Goal: Task Accomplishment & Management: Manage account settings

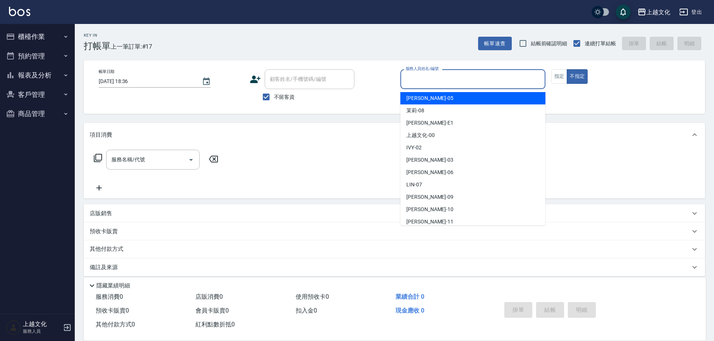
click at [468, 79] on input "服務人員姓名/編號" at bounding box center [473, 79] width 138 height 13
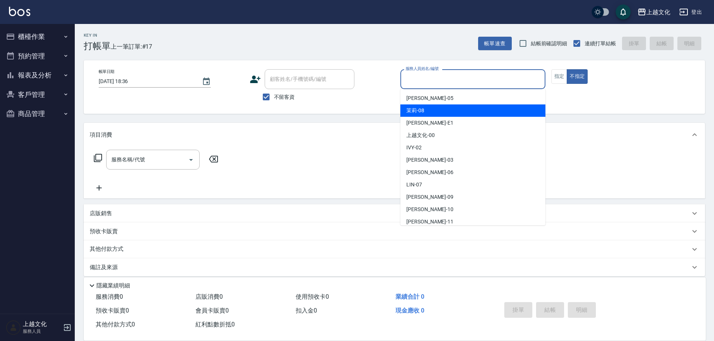
click at [444, 113] on div "茉莉 -08" at bounding box center [473, 110] width 145 height 12
type input "茉莉-08"
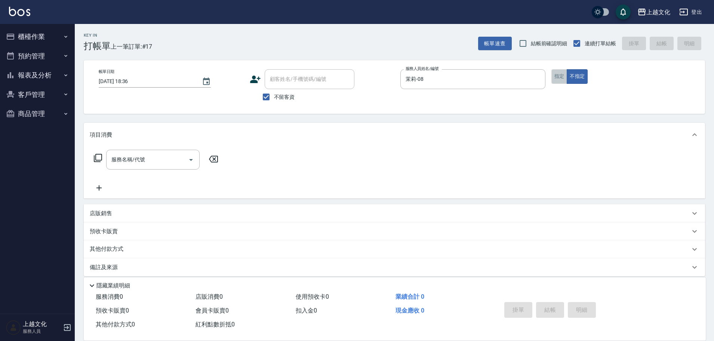
click at [558, 76] on button "指定" at bounding box center [560, 76] width 16 height 15
click at [179, 161] on input "服務名稱/代號" at bounding box center [148, 159] width 76 height 13
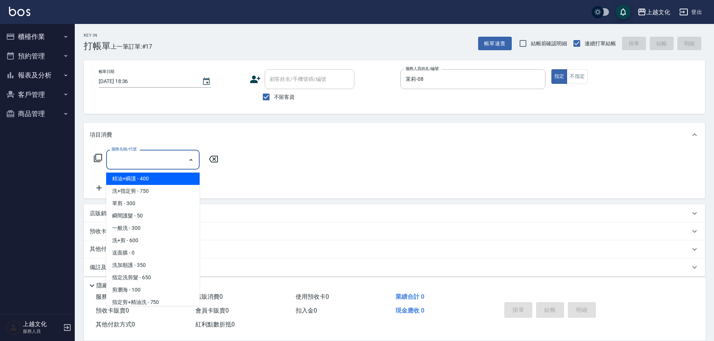
click at [161, 180] on span "精油+瞬護 - 400" at bounding box center [152, 178] width 93 height 12
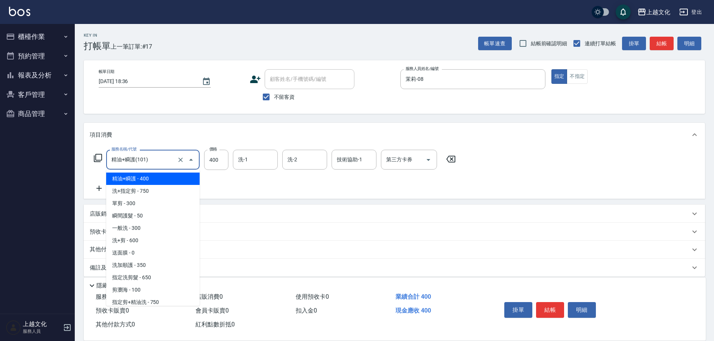
click at [152, 162] on input "精油+瞬護(101)" at bounding box center [143, 159] width 66 height 13
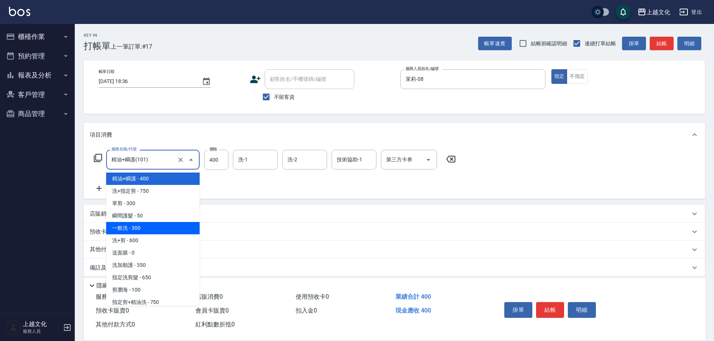
click at [143, 227] on span "一般洗 - 300" at bounding box center [152, 228] width 93 height 12
type input "一般洗(105)"
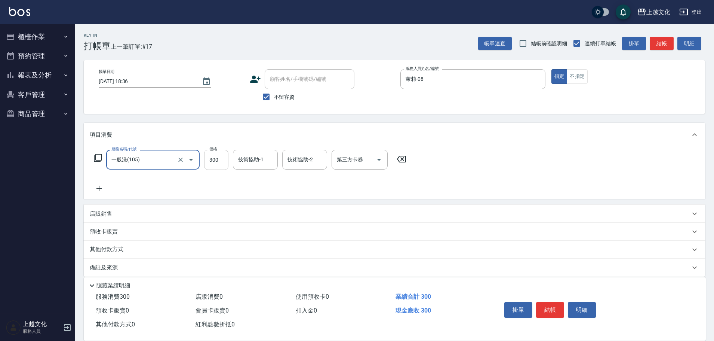
click at [220, 161] on input "300" at bounding box center [216, 160] width 24 height 20
type input "400"
click at [254, 159] on input "技術協助-1" at bounding box center [255, 159] width 38 height 13
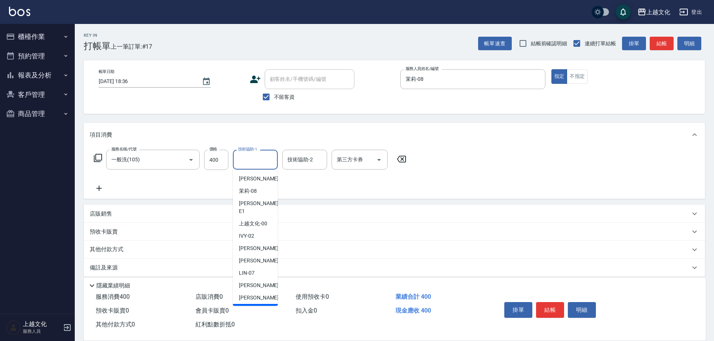
drag, startPoint x: 248, startPoint y: 303, endPoint x: 257, endPoint y: 296, distance: 11.4
click at [248, 306] on span "Martin -11" at bounding box center [262, 310] width 47 height 8
type input "Martin-11"
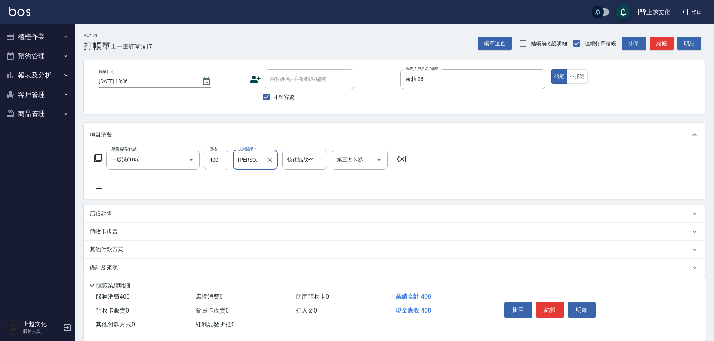
click at [539, 306] on button "結帳" at bounding box center [550, 310] width 28 height 16
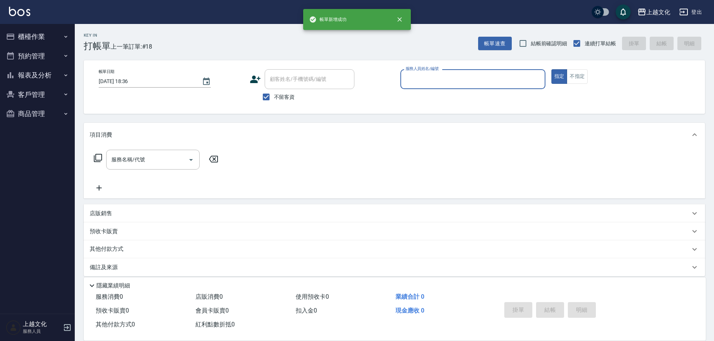
click at [431, 83] on input "服務人員姓名/編號" at bounding box center [473, 79] width 138 height 13
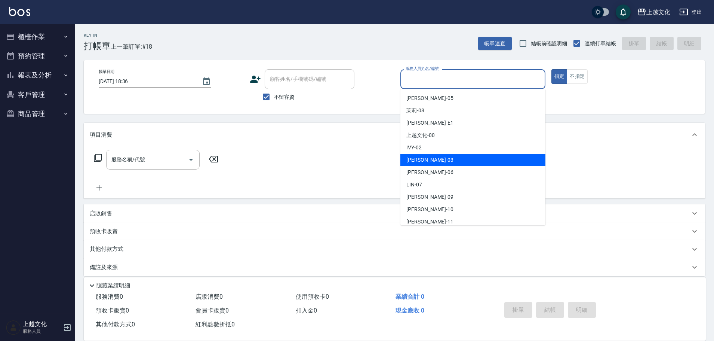
click at [437, 158] on div "kelly -03" at bounding box center [473, 160] width 145 height 12
type input "kelly-03"
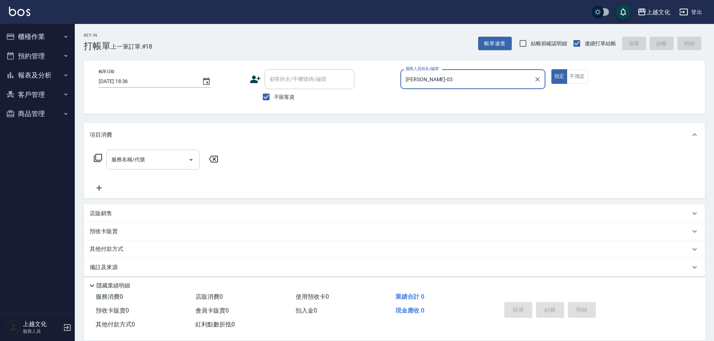
click at [129, 157] on input "服務名稱/代號" at bounding box center [148, 159] width 76 height 13
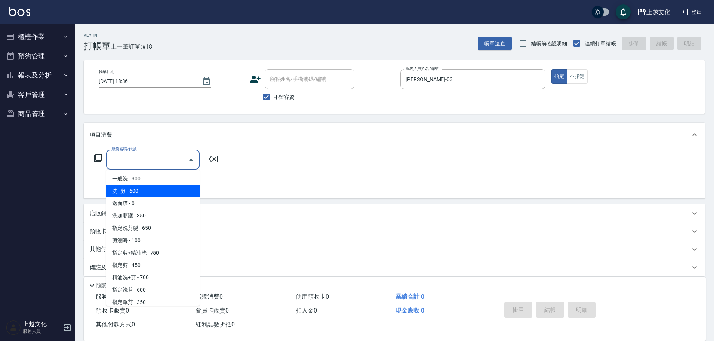
scroll to position [75, 0]
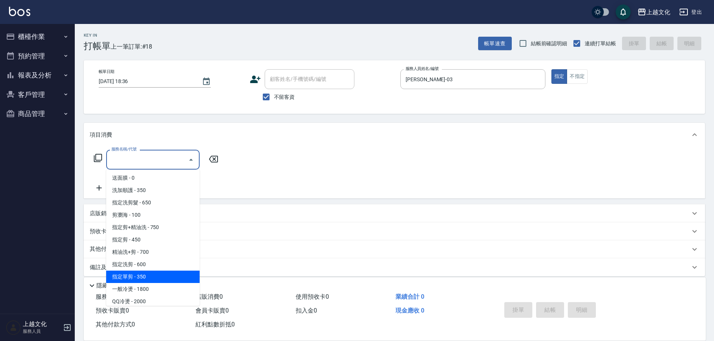
click at [168, 276] on span "指定單剪 - 350" at bounding box center [152, 276] width 93 height 12
type input "指定單剪(209)"
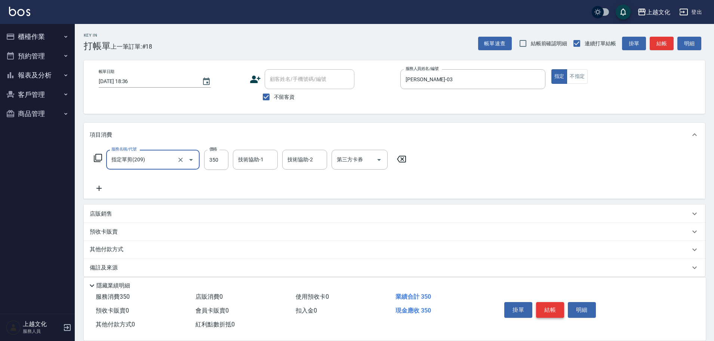
click at [558, 312] on button "結帳" at bounding box center [550, 310] width 28 height 16
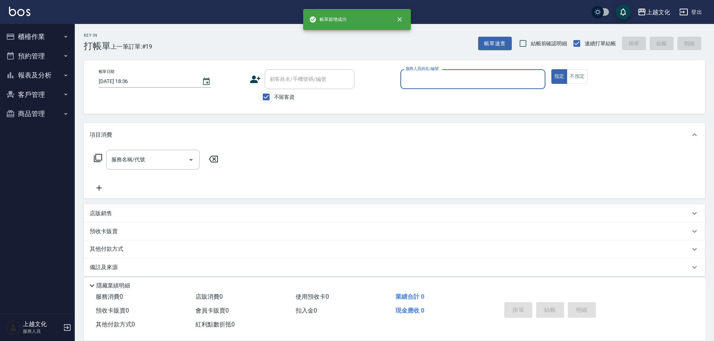
click at [264, 96] on input "不留客資" at bounding box center [266, 97] width 16 height 16
checkbox input "false"
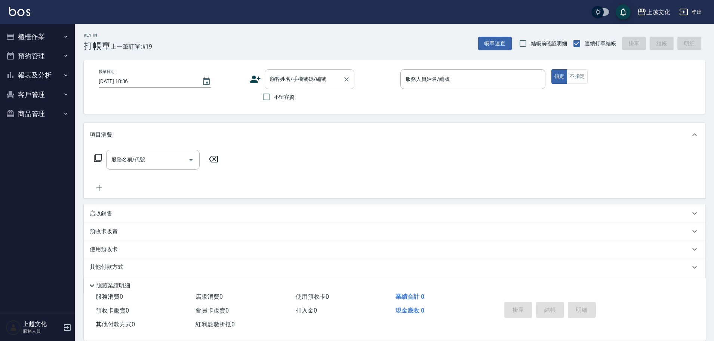
click at [267, 82] on div "顧客姓名/手機號碼/編號" at bounding box center [310, 79] width 90 height 20
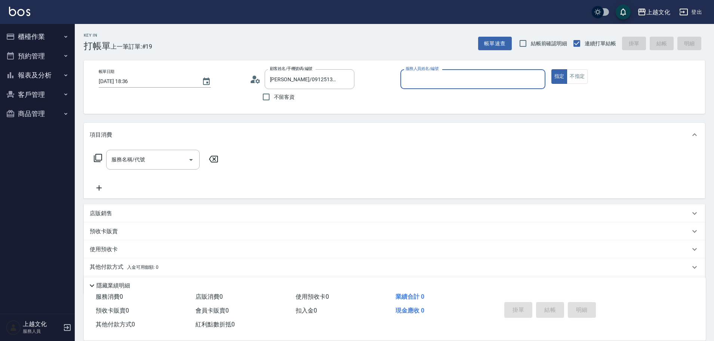
type input "張美秀/0939924358/01"
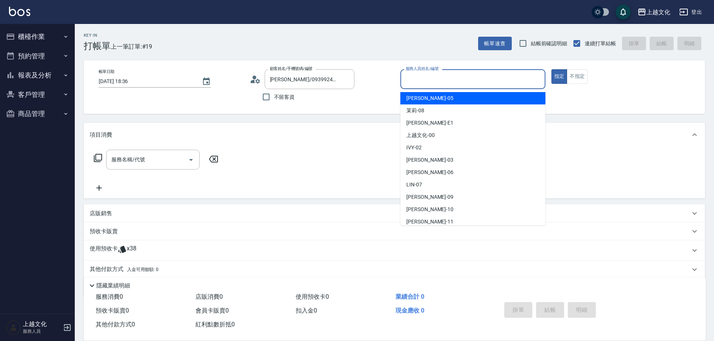
click at [444, 86] on input "服務人員姓名/編號" at bounding box center [473, 79] width 138 height 13
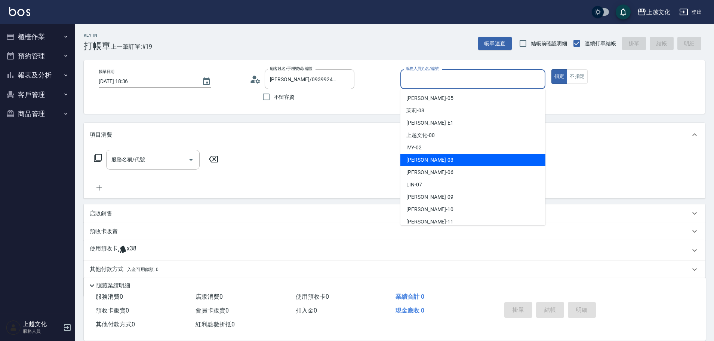
click at [436, 159] on div "kelly -03" at bounding box center [473, 160] width 145 height 12
type input "kelly-03"
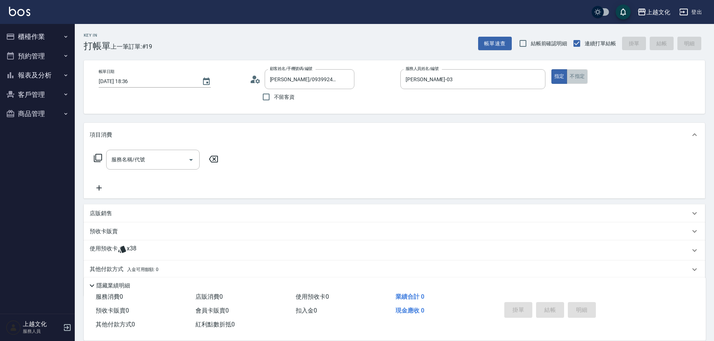
click at [575, 77] on button "不指定" at bounding box center [577, 76] width 21 height 15
click at [104, 251] on p "使用預收卡" at bounding box center [104, 250] width 28 height 11
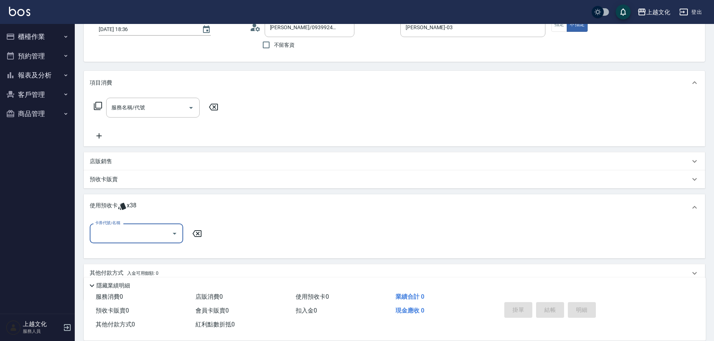
scroll to position [83, 0]
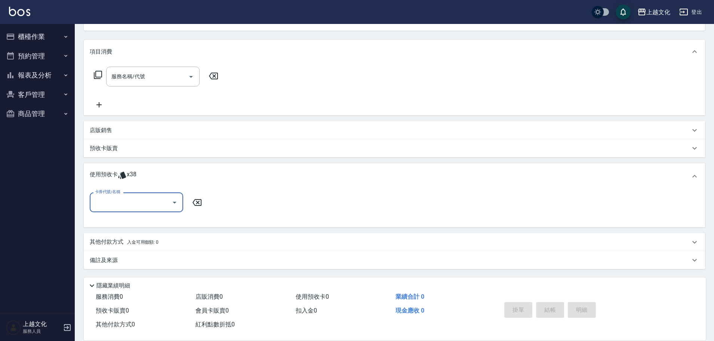
click at [120, 201] on input "卡券代號/名稱" at bounding box center [131, 202] width 76 height 13
click at [118, 224] on div "舒活包卡 剩餘22張" at bounding box center [136, 221] width 93 height 12
click at [118, 221] on div "卡券代號/名稱 卡券代號/名稱" at bounding box center [395, 206] width 610 height 29
type input "舒活包卡"
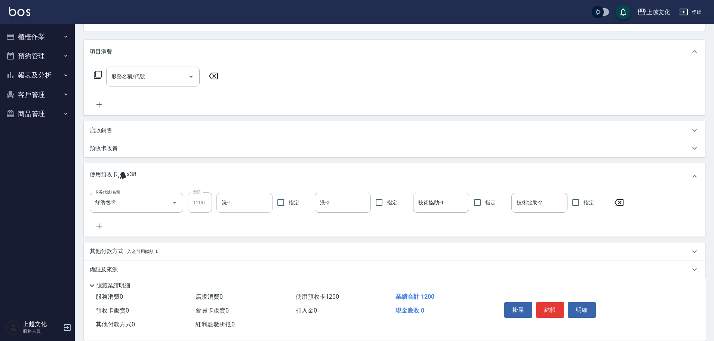
click at [262, 212] on div "洗-1" at bounding box center [245, 203] width 56 height 20
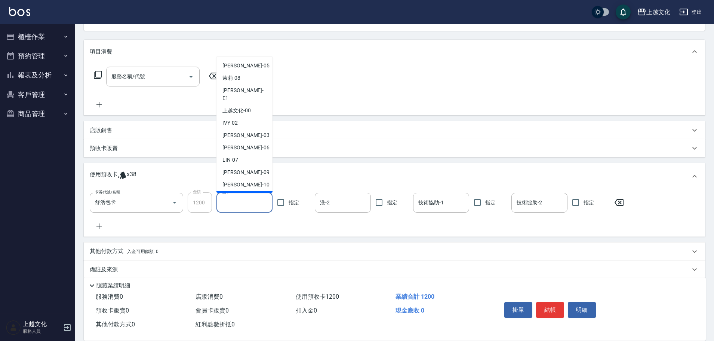
click at [257, 191] on div "Martin -11" at bounding box center [245, 197] width 56 height 12
type input "Martin-11"
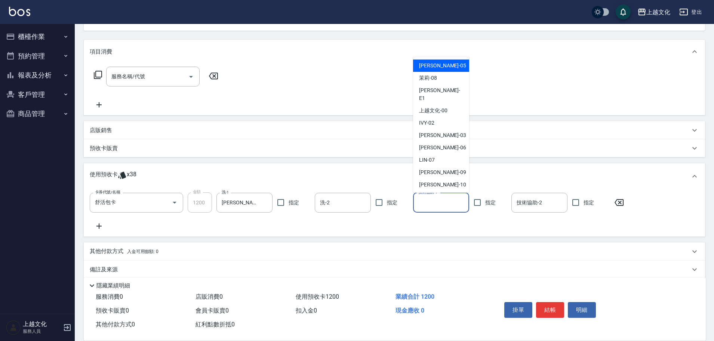
click at [435, 204] on input "技術協助-1" at bounding box center [441, 202] width 49 height 13
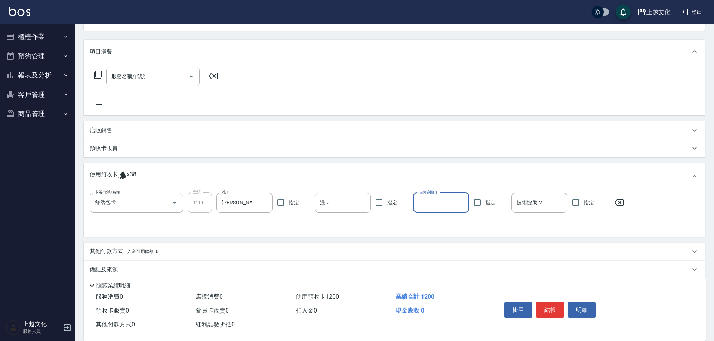
drag, startPoint x: 436, startPoint y: 203, endPoint x: 437, endPoint y: 194, distance: 9.8
click at [436, 203] on input "技術協助-1" at bounding box center [441, 202] width 49 height 13
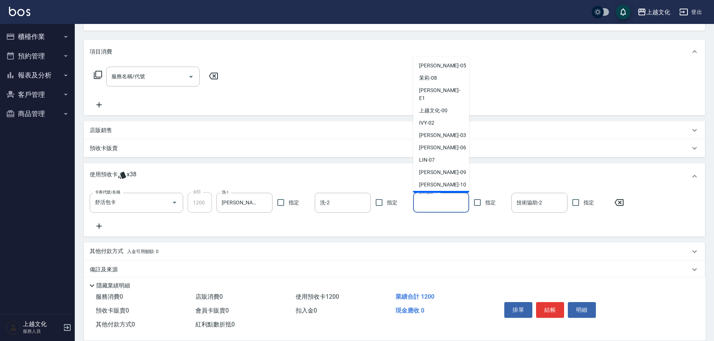
drag, startPoint x: 437, startPoint y: 194, endPoint x: 444, endPoint y: 189, distance: 8.6
click at [438, 193] on span "Martin -11" at bounding box center [442, 197] width 47 height 8
type input "Martin-11"
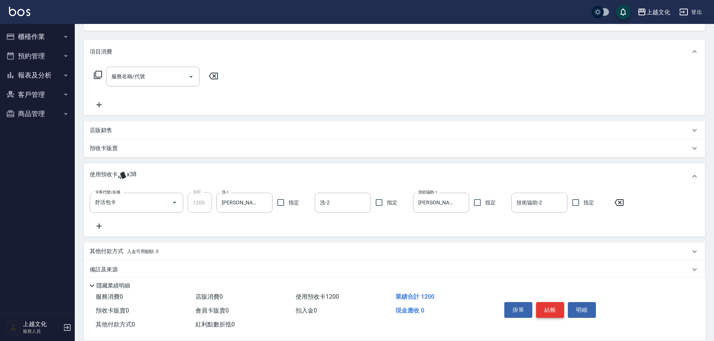
click at [550, 308] on button "結帳" at bounding box center [550, 310] width 28 height 16
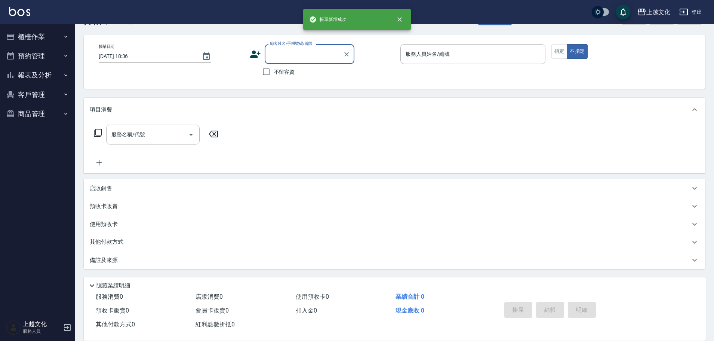
scroll to position [25, 0]
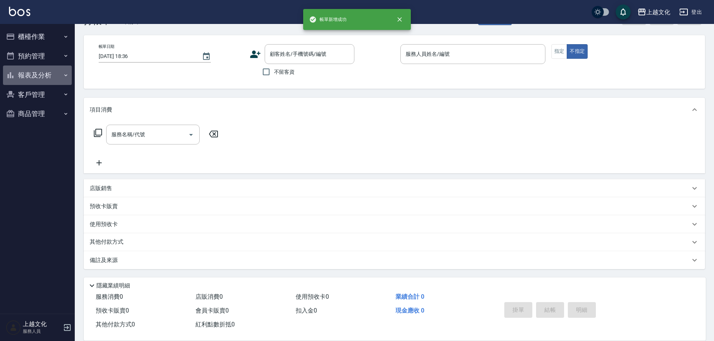
click at [35, 72] on button "報表及分析" at bounding box center [37, 74] width 69 height 19
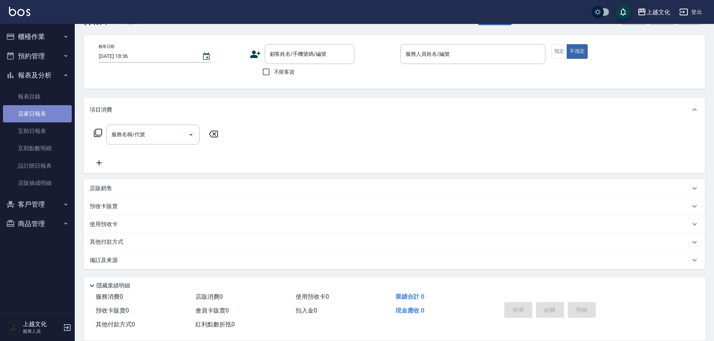
click at [36, 119] on link "店家日報表" at bounding box center [37, 113] width 69 height 17
click at [37, 119] on link "店家日報表" at bounding box center [37, 113] width 69 height 17
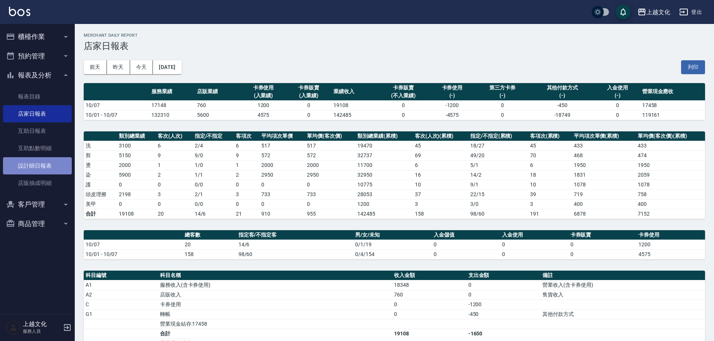
click at [44, 168] on link "設計師日報表" at bounding box center [37, 165] width 69 height 17
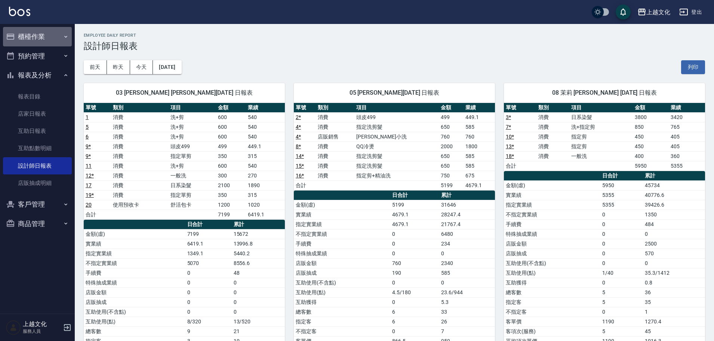
click at [27, 34] on button "櫃檯作業" at bounding box center [37, 36] width 69 height 19
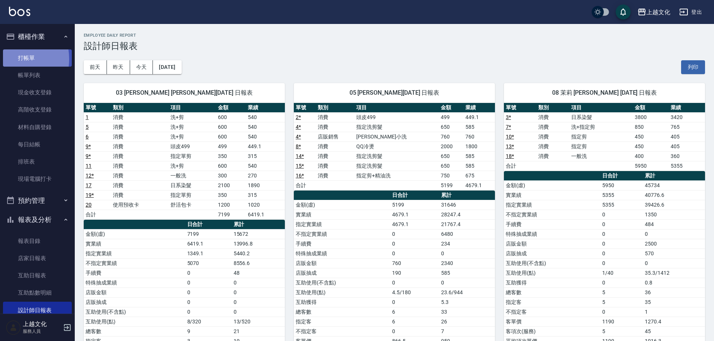
drag, startPoint x: 8, startPoint y: 59, endPoint x: 14, endPoint y: 54, distance: 7.5
click at [8, 58] on link "打帳單" at bounding box center [37, 57] width 69 height 17
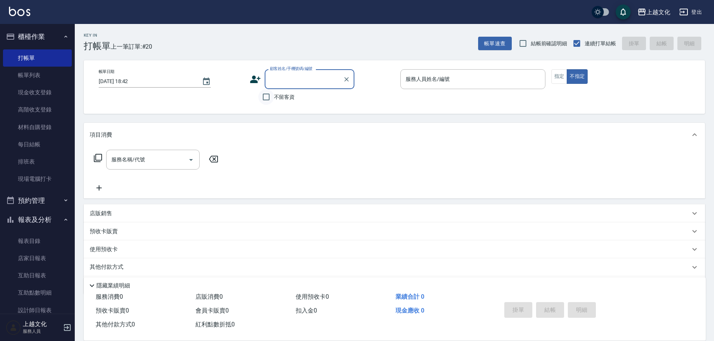
drag, startPoint x: 274, startPoint y: 98, endPoint x: 301, endPoint y: 88, distance: 29.5
click at [274, 98] on input "不留客資" at bounding box center [266, 97] width 16 height 16
checkbox input "true"
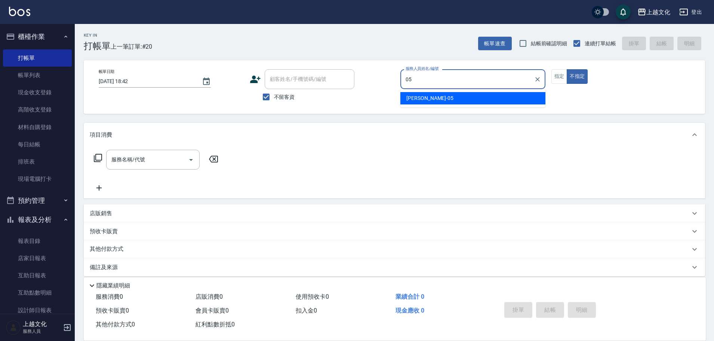
type input "EMILY-05"
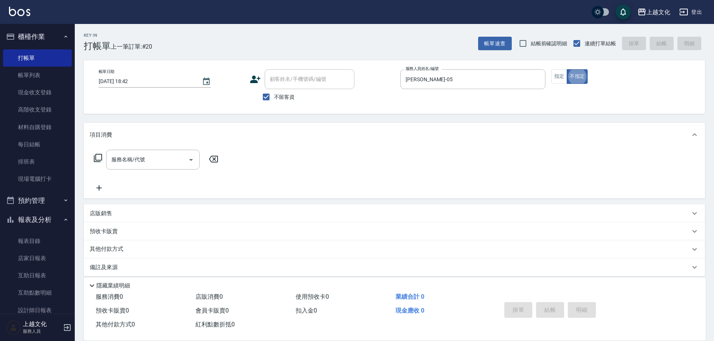
type button "false"
click at [556, 82] on button "指定" at bounding box center [560, 76] width 16 height 15
click at [162, 156] on input "服務名稱/代號" at bounding box center [148, 159] width 76 height 13
type input "4"
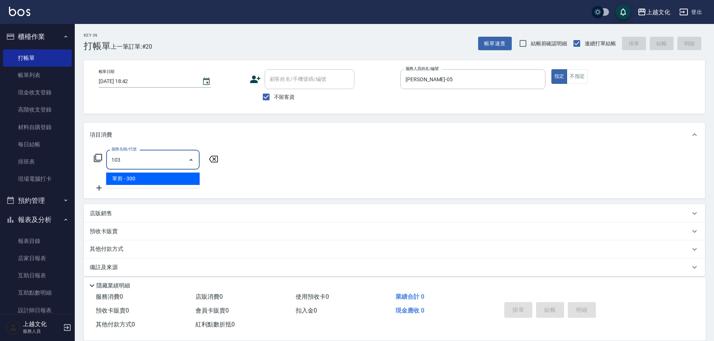
type input "單剪(103)"
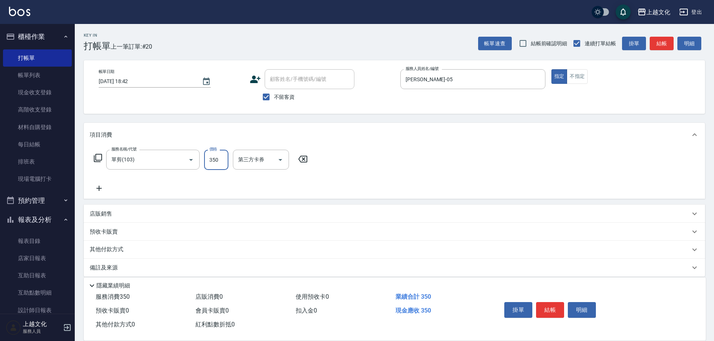
type input "350"
click at [554, 305] on button "結帳" at bounding box center [550, 310] width 28 height 16
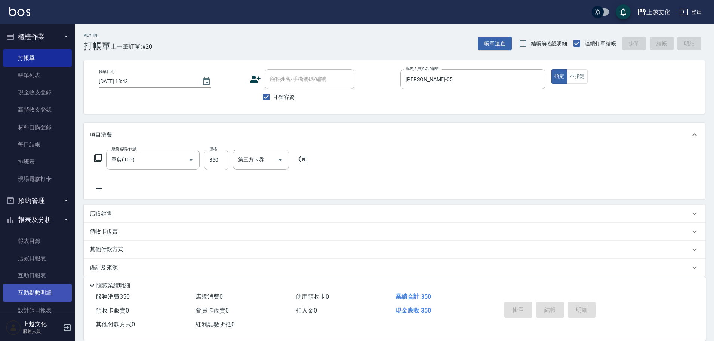
type input "2025/10/07 18:43"
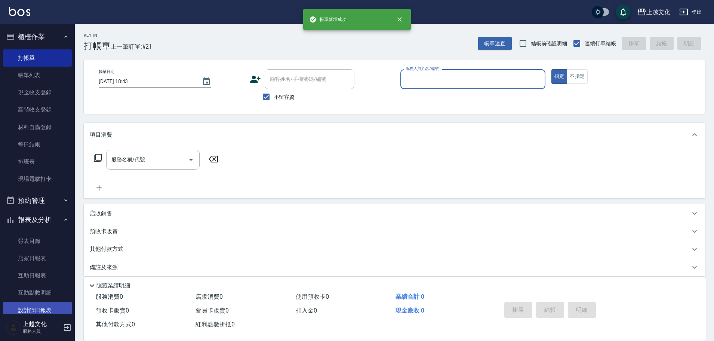
click at [50, 306] on link "設計師日報表" at bounding box center [37, 309] width 69 height 17
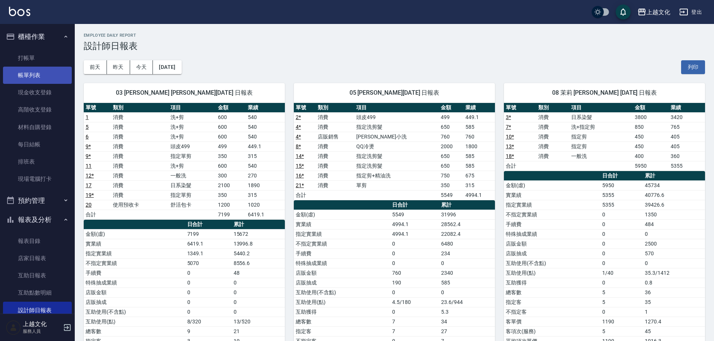
click at [33, 68] on link "帳單列表" at bounding box center [37, 75] width 69 height 17
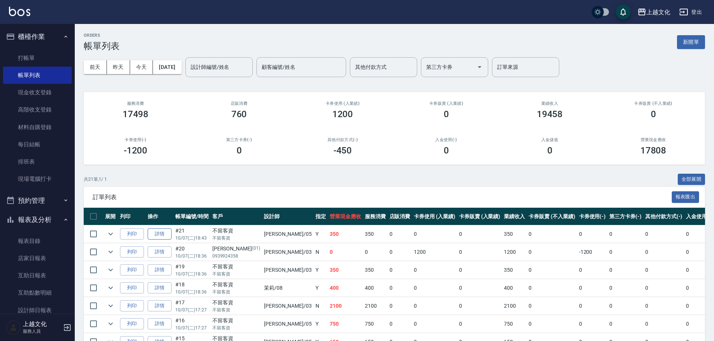
click at [159, 230] on link "詳情" at bounding box center [160, 234] width 24 height 12
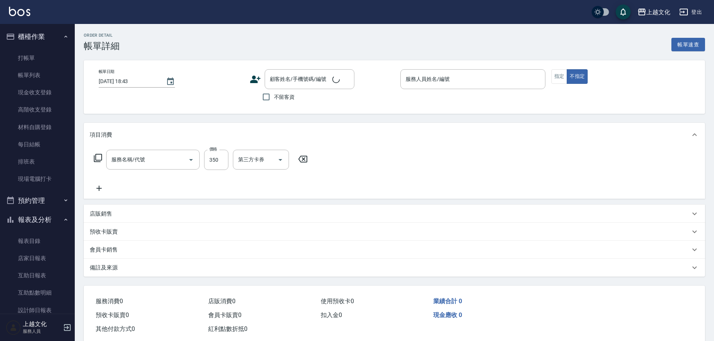
checkbox input "true"
type input "EMILY-05"
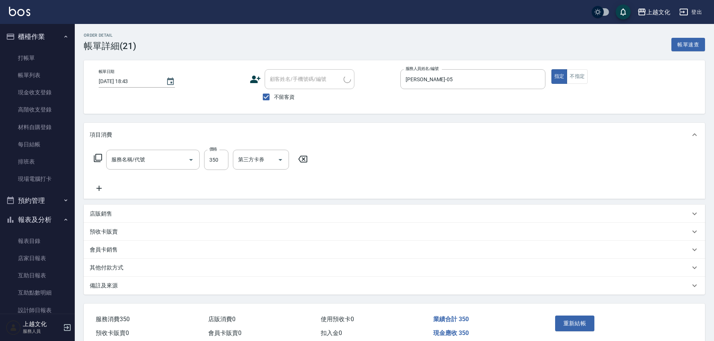
type input "單剪(103)"
type input "700"
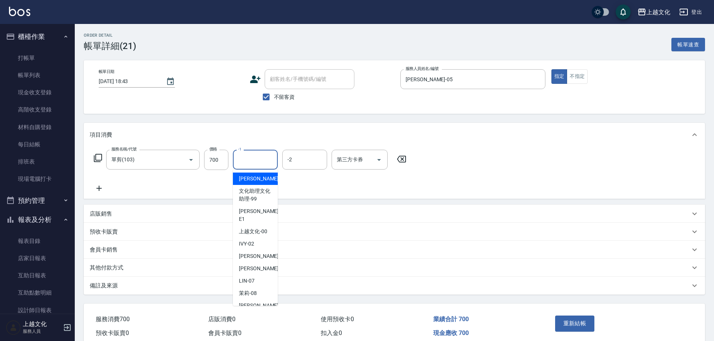
click at [274, 158] on input "-1" at bounding box center [255, 159] width 38 height 13
click at [308, 159] on input "-2" at bounding box center [305, 159] width 38 height 13
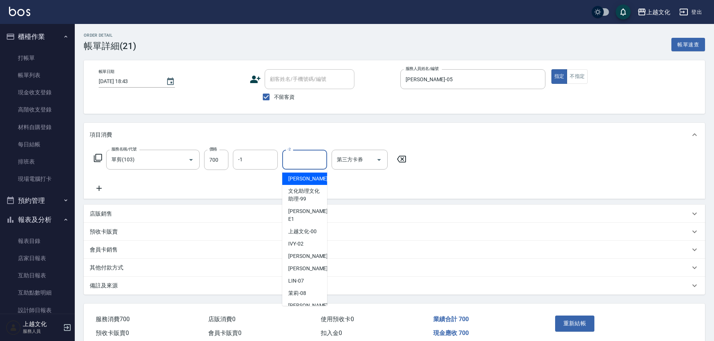
click at [547, 186] on div "服務名稱/代號 單剪(103) 服務名稱/代號 價格 700 價格 -1 -1 -2 -2 第三方卡券 第三方卡券" at bounding box center [395, 173] width 622 height 52
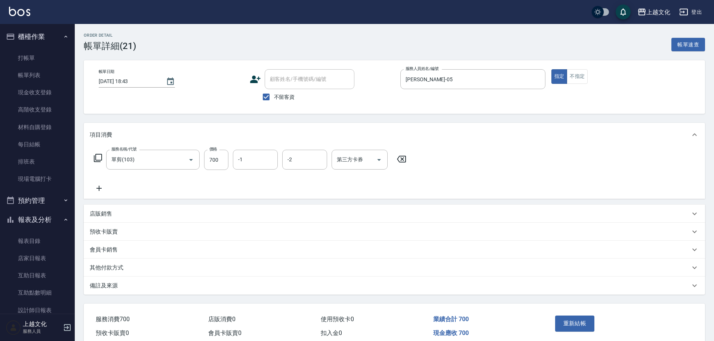
click at [587, 323] on button "重新結帳" at bounding box center [575, 323] width 40 height 16
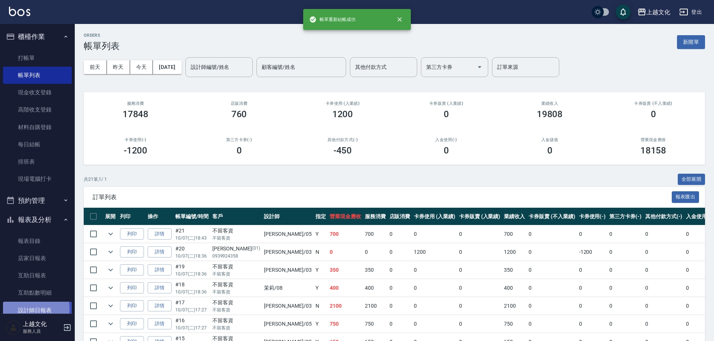
click at [28, 309] on link "設計師日報表" at bounding box center [37, 309] width 69 height 17
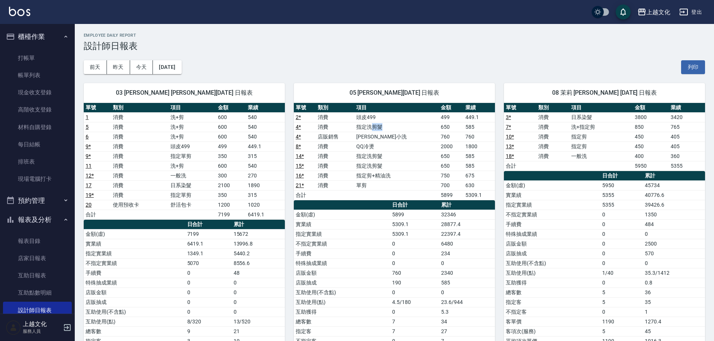
drag, startPoint x: 390, startPoint y: 126, endPoint x: 383, endPoint y: 125, distance: 6.8
click at [383, 125] on td "指定洗剪髮" at bounding box center [397, 127] width 85 height 10
drag, startPoint x: 386, startPoint y: 153, endPoint x: 377, endPoint y: 158, distance: 10.1
click at [377, 158] on td "指定洗剪髮" at bounding box center [397, 156] width 85 height 10
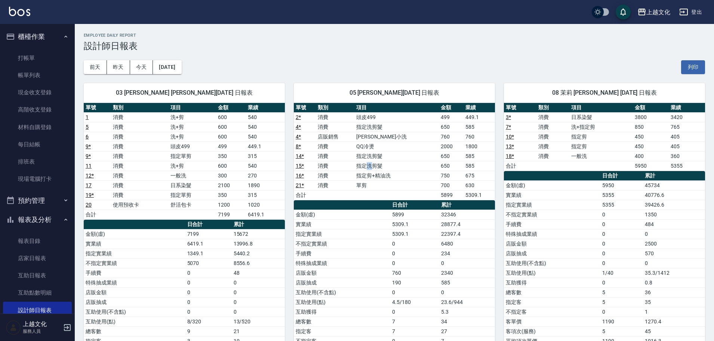
drag, startPoint x: 384, startPoint y: 167, endPoint x: 374, endPoint y: 170, distance: 10.5
click at [374, 170] on td "指定洗剪髮" at bounding box center [397, 166] width 85 height 10
drag, startPoint x: 383, startPoint y: 177, endPoint x: 375, endPoint y: 177, distance: 8.3
click at [375, 177] on td "指定剪+精油洗" at bounding box center [397, 176] width 85 height 10
drag, startPoint x: 381, startPoint y: 189, endPoint x: 374, endPoint y: 175, distance: 15.7
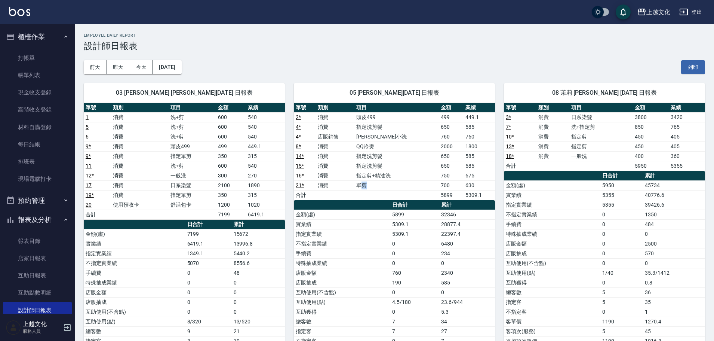
click at [372, 189] on td "單剪" at bounding box center [397, 185] width 85 height 10
drag, startPoint x: 390, startPoint y: 119, endPoint x: 389, endPoint y: 125, distance: 5.7
click at [389, 120] on td "頭皮499" at bounding box center [397, 117] width 85 height 10
drag, startPoint x: 386, startPoint y: 126, endPoint x: 374, endPoint y: 126, distance: 12.4
click at [374, 126] on td "指定洗剪髮" at bounding box center [397, 127] width 85 height 10
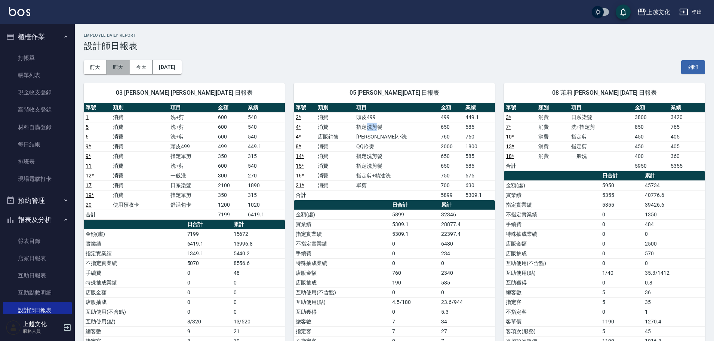
click at [123, 62] on button "昨天" at bounding box center [118, 67] width 23 height 14
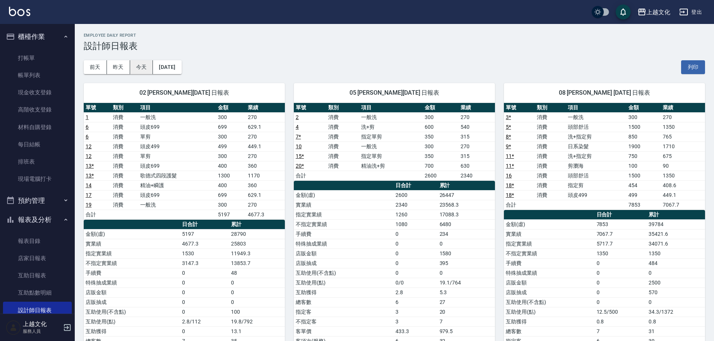
click at [147, 67] on button "今天" at bounding box center [141, 67] width 23 height 14
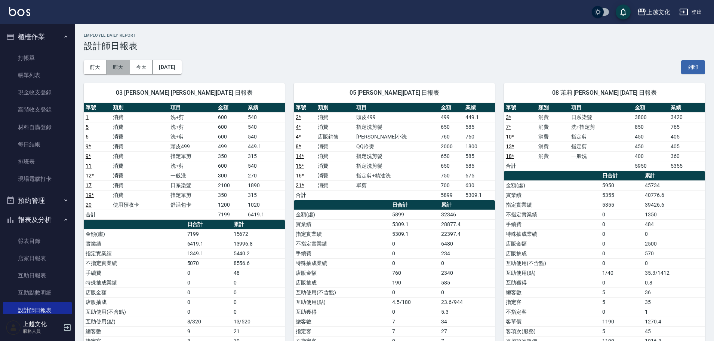
click at [119, 64] on button "昨天" at bounding box center [118, 67] width 23 height 14
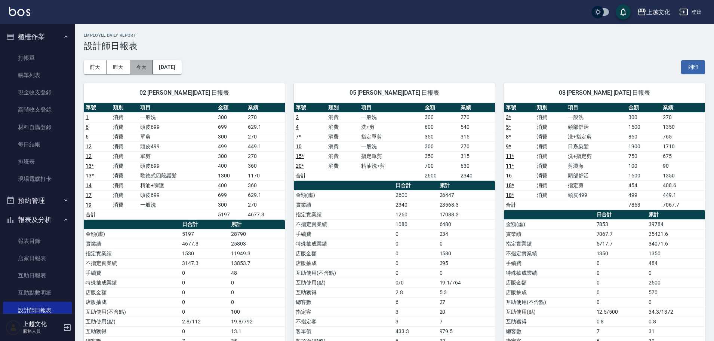
click at [141, 66] on button "今天" at bounding box center [141, 67] width 23 height 14
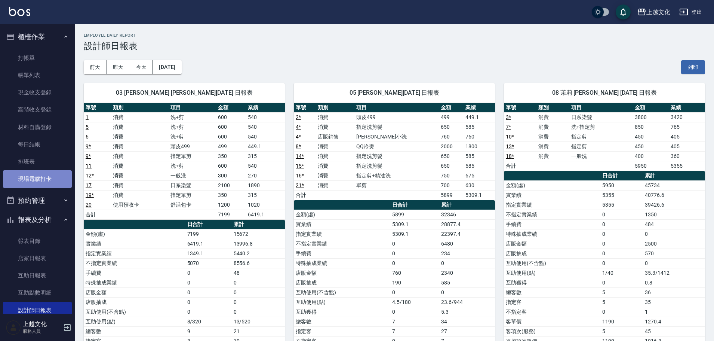
click at [49, 174] on link "現場電腦打卡" at bounding box center [37, 178] width 69 height 17
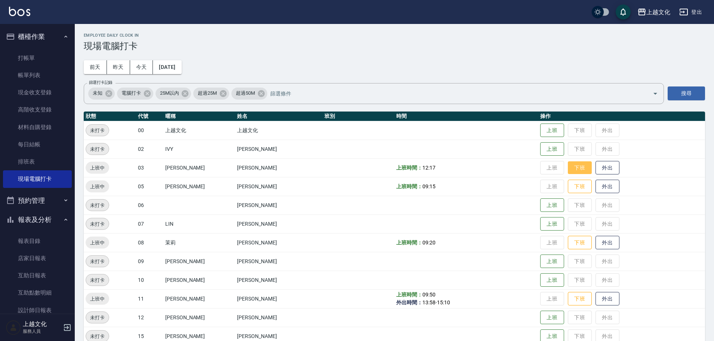
click at [576, 169] on button "下班" at bounding box center [580, 167] width 24 height 13
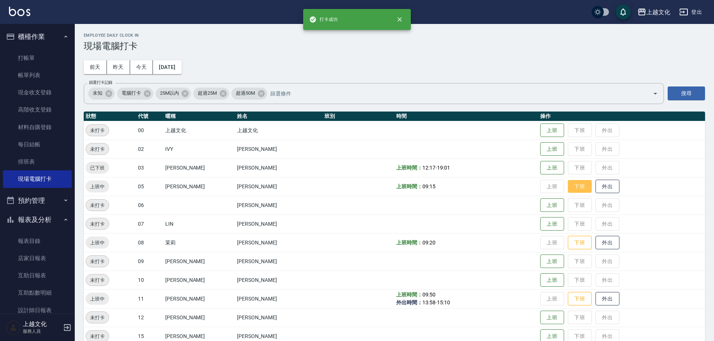
click at [574, 184] on button "下班" at bounding box center [580, 186] width 24 height 13
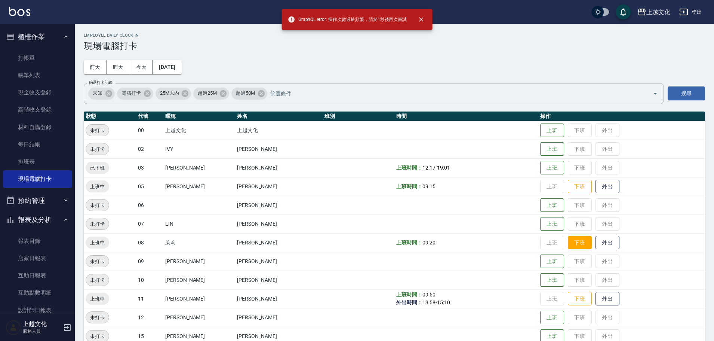
click at [579, 245] on button "下班" at bounding box center [580, 242] width 24 height 13
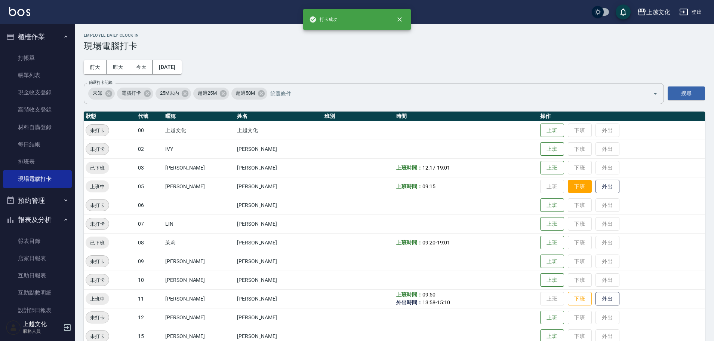
click at [573, 190] on button "下班" at bounding box center [580, 186] width 24 height 13
click at [579, 300] on button "下班" at bounding box center [580, 298] width 24 height 13
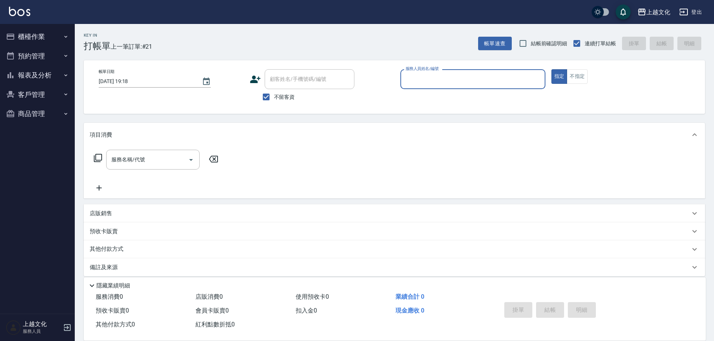
click at [425, 78] on input "服務人員姓名/編號" at bounding box center [473, 79] width 138 height 13
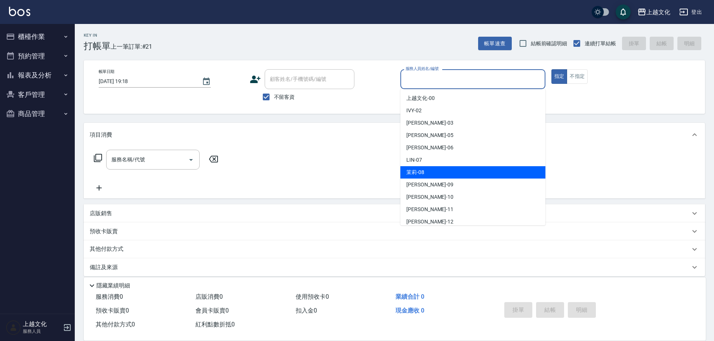
click at [457, 174] on div "茉莉 -08" at bounding box center [473, 172] width 145 height 12
type input "茉莉-08"
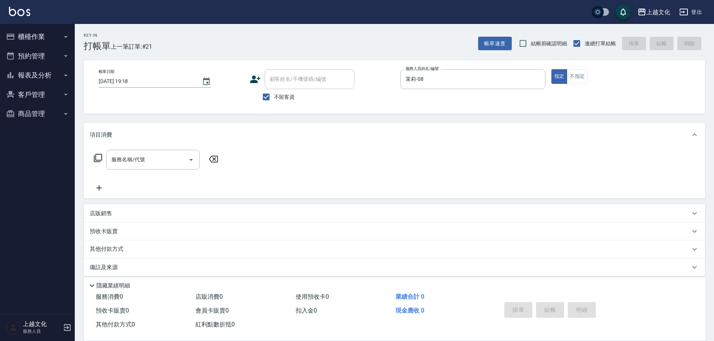
click at [96, 155] on icon at bounding box center [97, 157] width 9 height 9
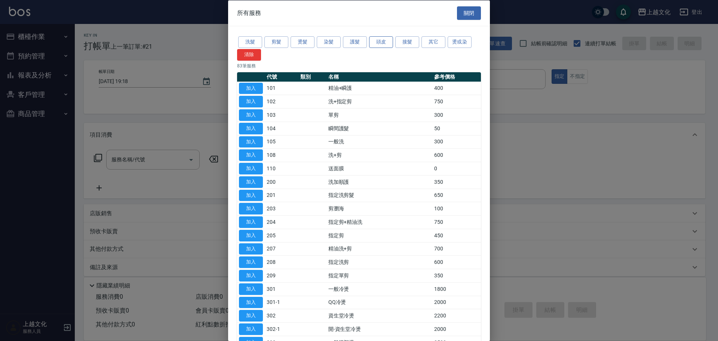
click at [377, 43] on button "頭皮" at bounding box center [381, 42] width 24 height 12
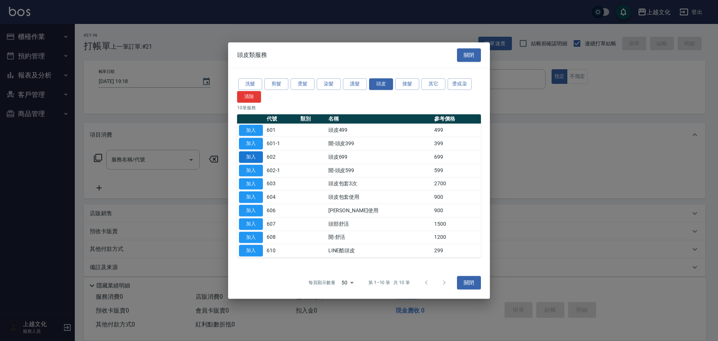
click at [255, 154] on button "加入" at bounding box center [251, 157] width 24 height 12
type input "頭皮699(602)"
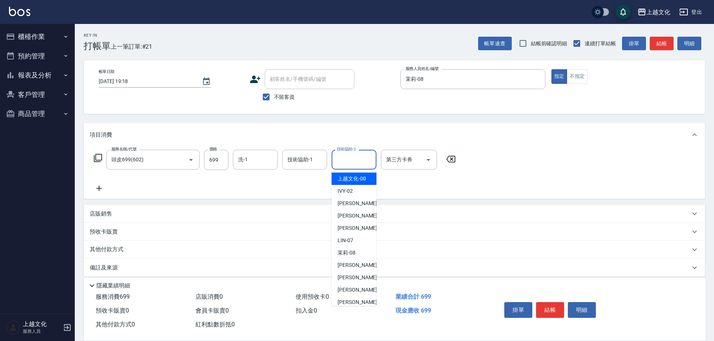
drag, startPoint x: 355, startPoint y: 159, endPoint x: 347, endPoint y: 188, distance: 30.1
click at [355, 159] on input "技術協助-2" at bounding box center [354, 159] width 38 height 13
click at [354, 159] on input "技術協助-2" at bounding box center [354, 159] width 38 height 13
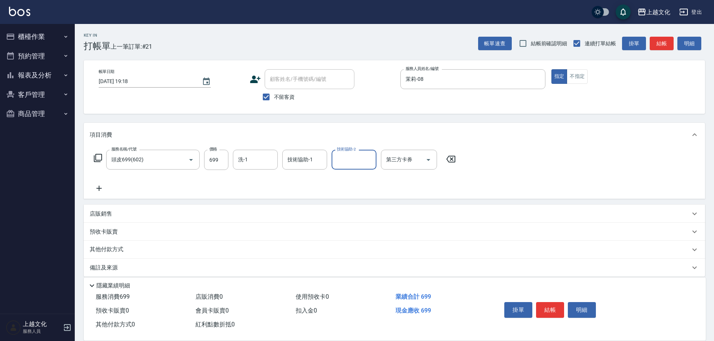
click at [343, 168] on div "技術協助-2" at bounding box center [354, 160] width 45 height 20
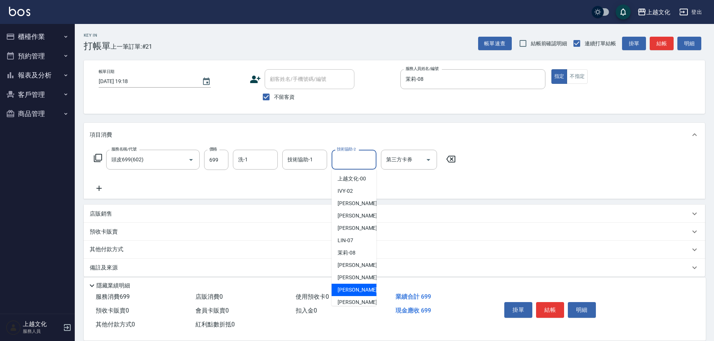
click at [362, 292] on div "Martin -11" at bounding box center [354, 289] width 45 height 12
type input "Martin-11"
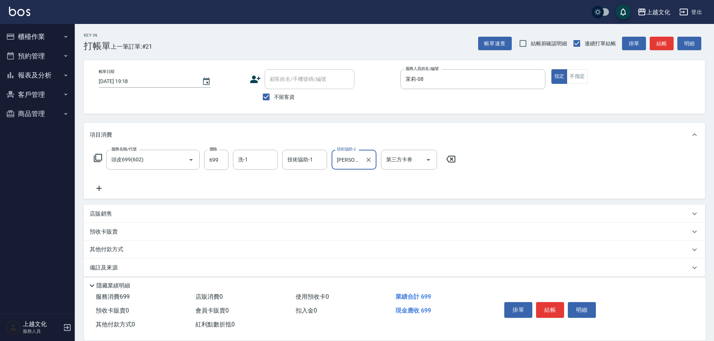
click at [97, 187] on icon at bounding box center [99, 188] width 19 height 9
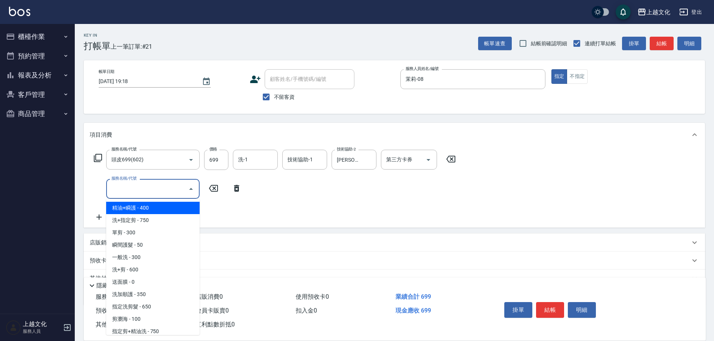
click at [124, 188] on input "服務名稱/代號" at bounding box center [148, 188] width 76 height 13
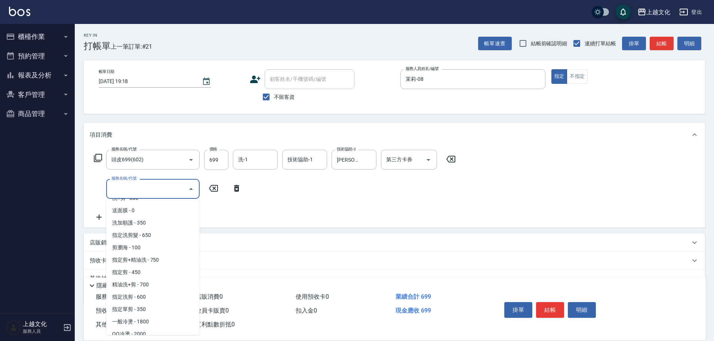
scroll to position [75, 0]
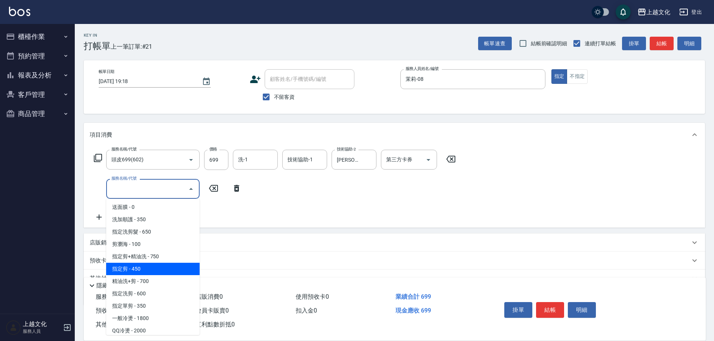
click at [169, 268] on span "指定剪 - 450" at bounding box center [152, 269] width 93 height 12
type input "指定剪(205)"
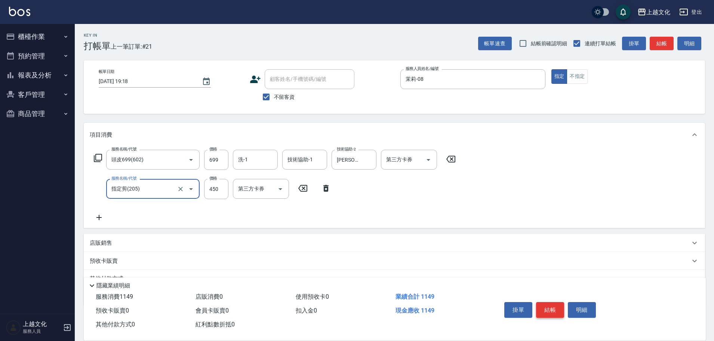
click at [546, 304] on button "結帳" at bounding box center [550, 310] width 28 height 16
click at [546, 304] on div "掛單 結帳 明細" at bounding box center [551, 311] width 98 height 24
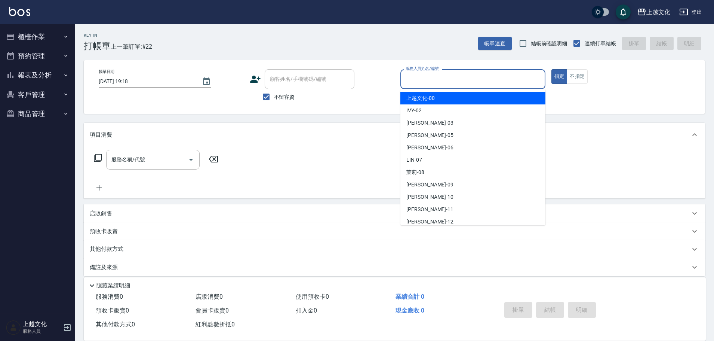
click at [444, 85] on input "服務人員姓名/編號" at bounding box center [473, 79] width 138 height 13
click at [436, 77] on input "服務人員姓名/編號" at bounding box center [473, 79] width 138 height 13
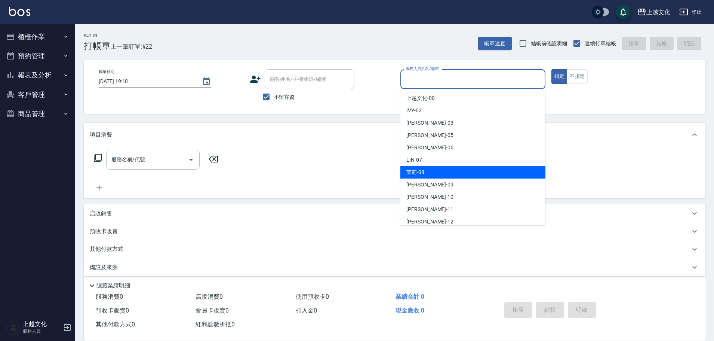
click at [441, 169] on div "茉莉 -08" at bounding box center [473, 172] width 145 height 12
click at [441, 169] on div "服務名稱/代號 服務名稱/代號" at bounding box center [395, 173] width 622 height 52
type input "茉莉-08"
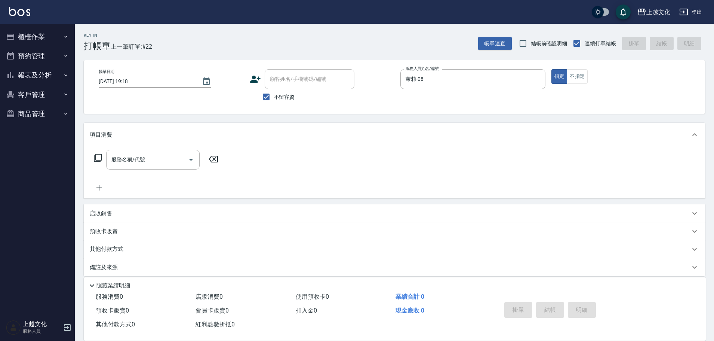
click at [94, 158] on icon at bounding box center [98, 158] width 8 height 8
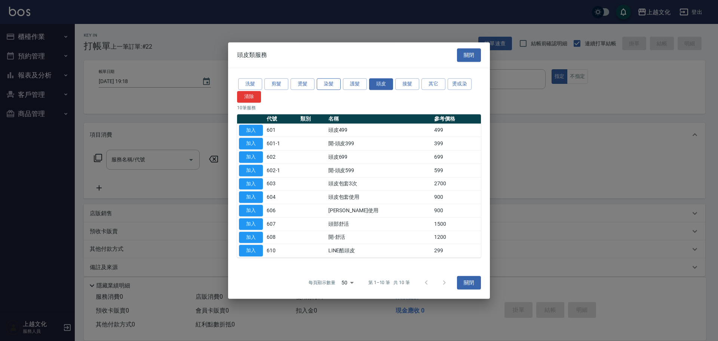
click at [337, 83] on button "染髮" at bounding box center [329, 84] width 24 height 12
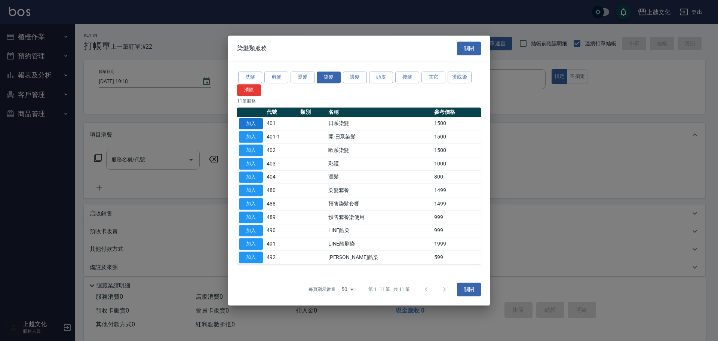
click at [253, 125] on button "加入" at bounding box center [251, 124] width 24 height 12
type input "日系染髮(401)"
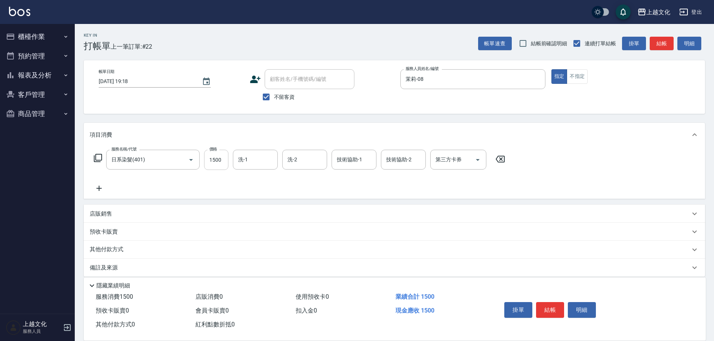
click at [224, 163] on input "1500" at bounding box center [216, 160] width 24 height 20
type input "2000"
click at [251, 162] on input "洗-1" at bounding box center [255, 159] width 38 height 13
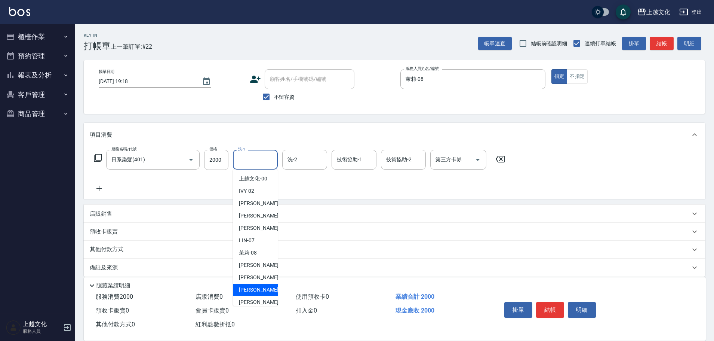
click at [258, 287] on span "Martin -11" at bounding box center [262, 290] width 47 height 8
type input "Martin-11"
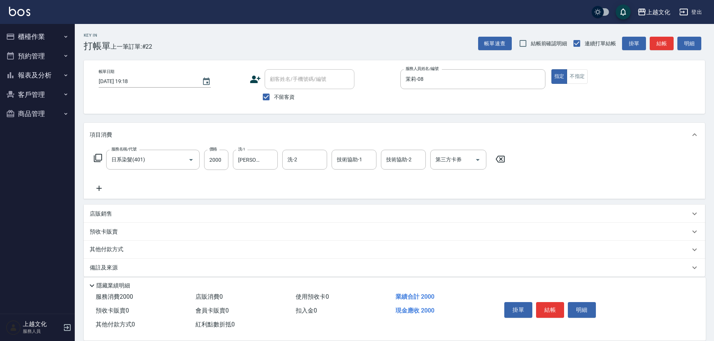
drag, startPoint x: 100, startPoint y: 189, endPoint x: 103, endPoint y: 165, distance: 23.8
click at [100, 187] on icon at bounding box center [99, 188] width 19 height 9
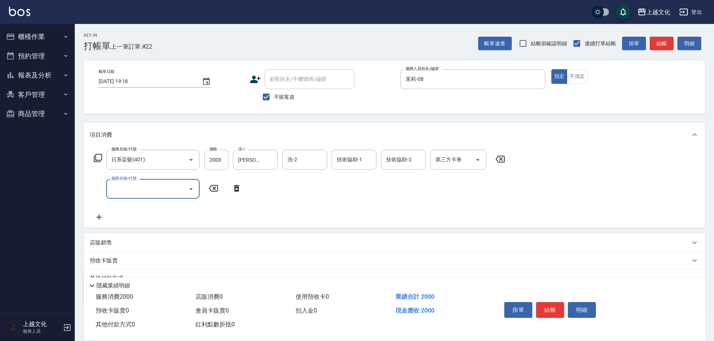
click at [94, 156] on icon at bounding box center [98, 158] width 8 height 8
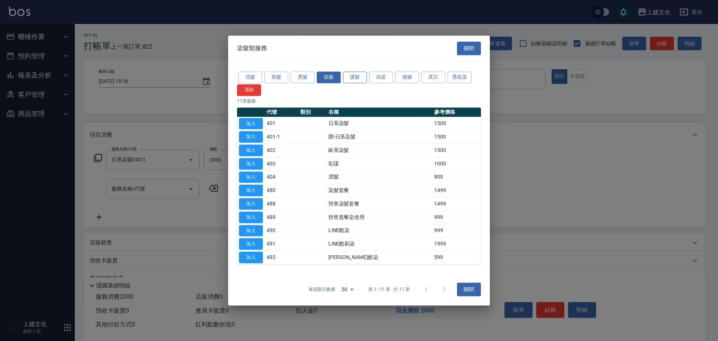
click at [348, 79] on button "護髮" at bounding box center [355, 77] width 24 height 12
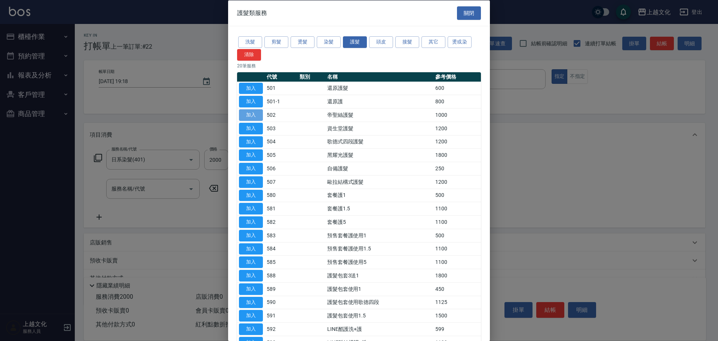
click at [247, 114] on button "加入" at bounding box center [251, 115] width 24 height 12
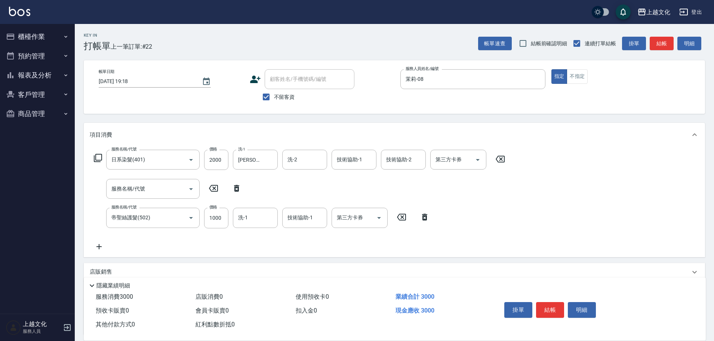
click at [236, 190] on icon at bounding box center [236, 188] width 5 height 7
type input "帝聖絲護髮(502)"
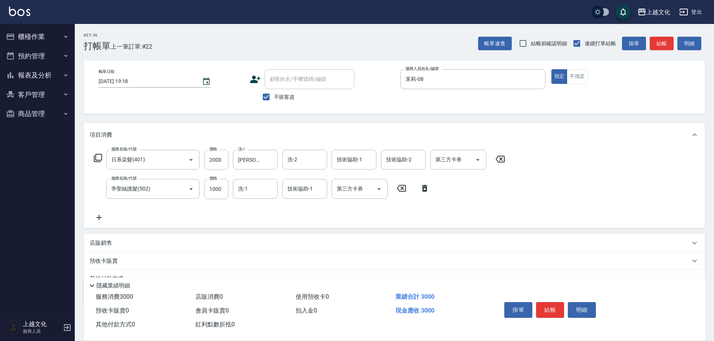
click at [243, 195] on input "洗-1" at bounding box center [255, 188] width 38 height 13
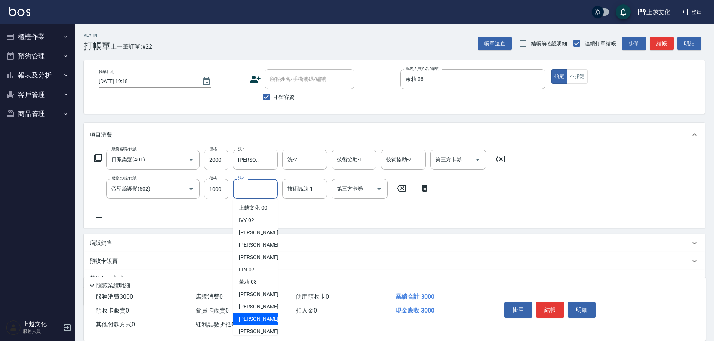
click at [245, 313] on div "Martin -11" at bounding box center [255, 319] width 45 height 12
type input "Martin-11"
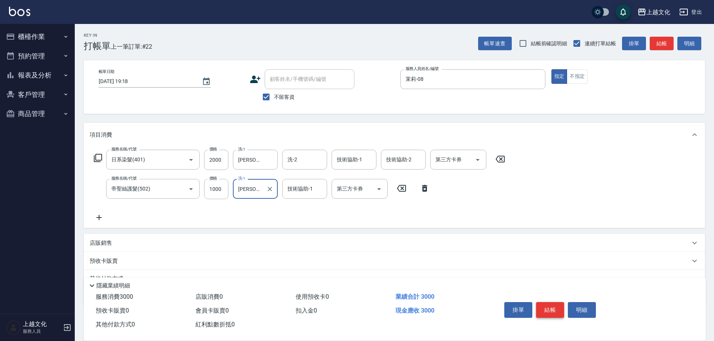
click at [557, 306] on button "結帳" at bounding box center [550, 310] width 28 height 16
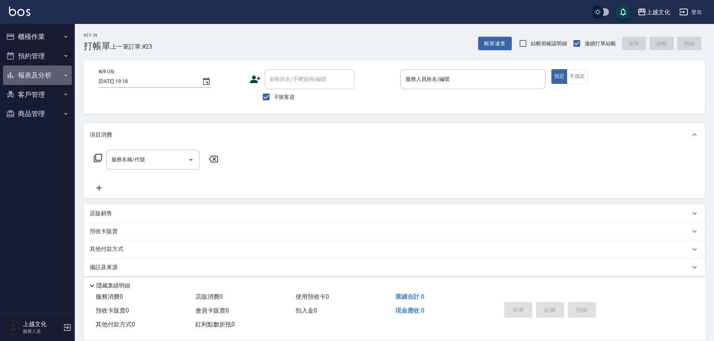
click at [38, 72] on button "報表及分析" at bounding box center [37, 74] width 69 height 19
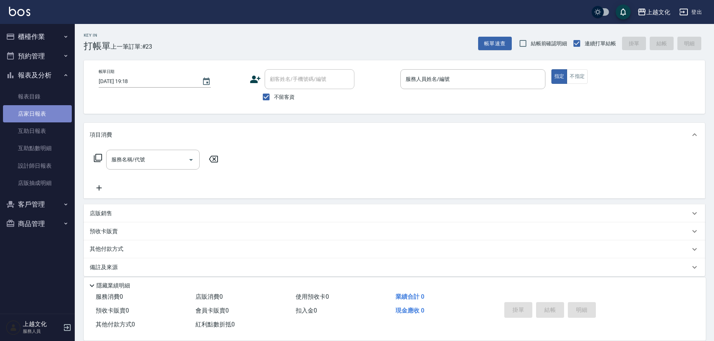
click at [33, 114] on link "店家日報表" at bounding box center [37, 113] width 69 height 17
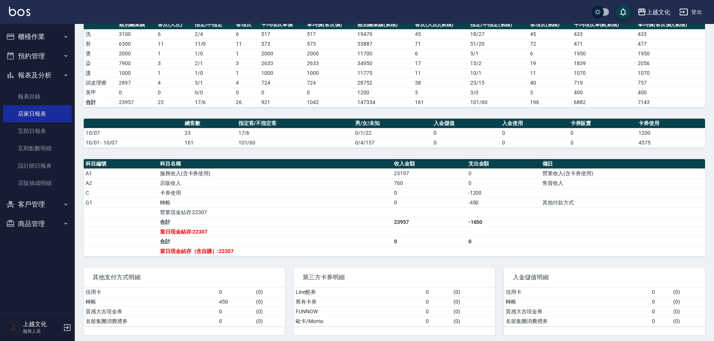
scroll to position [115, 0]
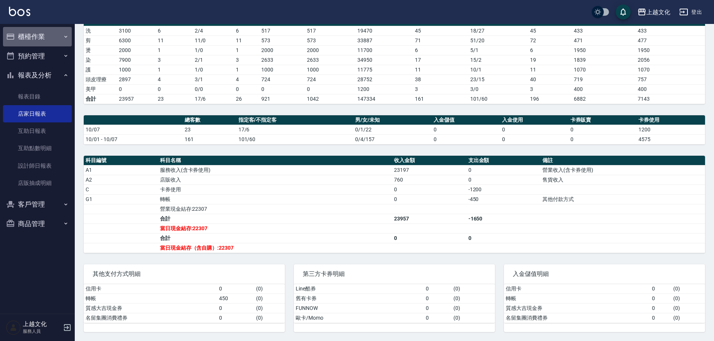
click at [40, 36] on button "櫃檯作業" at bounding box center [37, 36] width 69 height 19
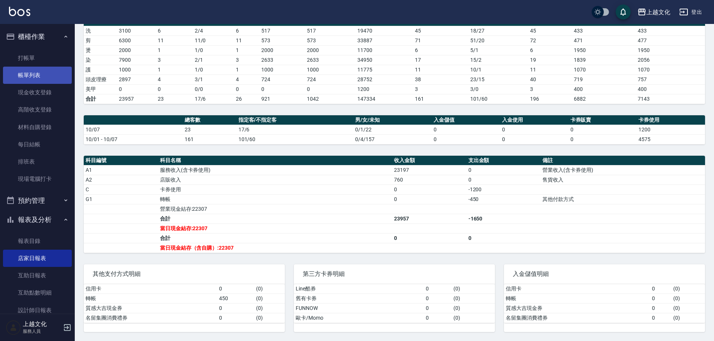
click at [30, 72] on link "帳單列表" at bounding box center [37, 75] width 69 height 17
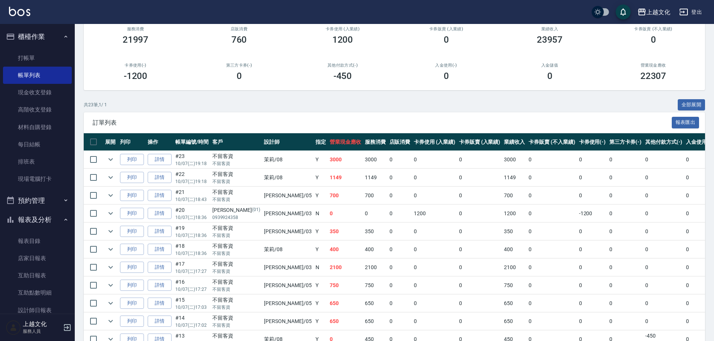
scroll to position [75, 0]
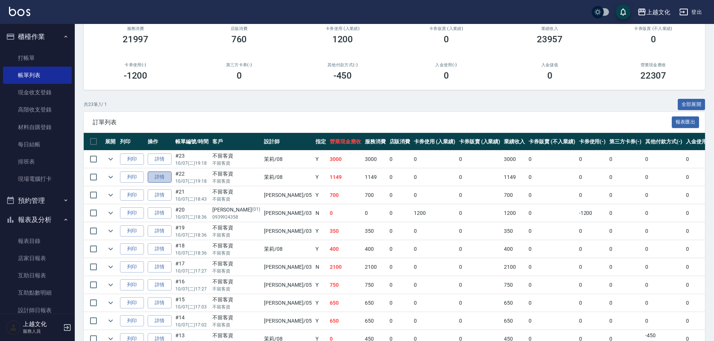
click at [166, 174] on link "詳情" at bounding box center [160, 177] width 24 height 12
click at [166, 174] on div "ORDERS 帳單列表 新開單 前天 昨天 今天 2025/10/07 設計師編號/姓名 設計師編號/姓名 顧客編號/姓名 顧客編號/姓名 其他付款方式 其他…" at bounding box center [357, 258] width 714 height 667
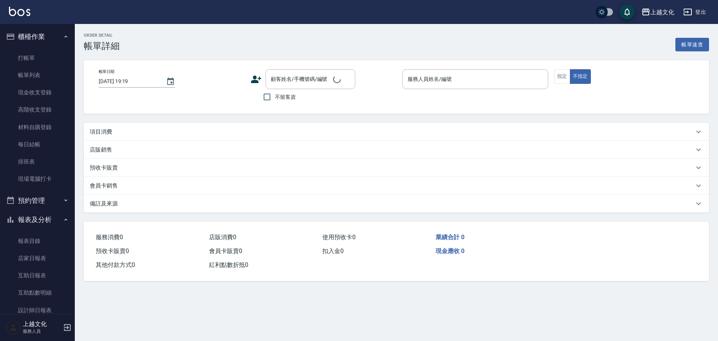
type input "2025/10/07 19:18"
checkbox input "true"
type input "茉莉-08"
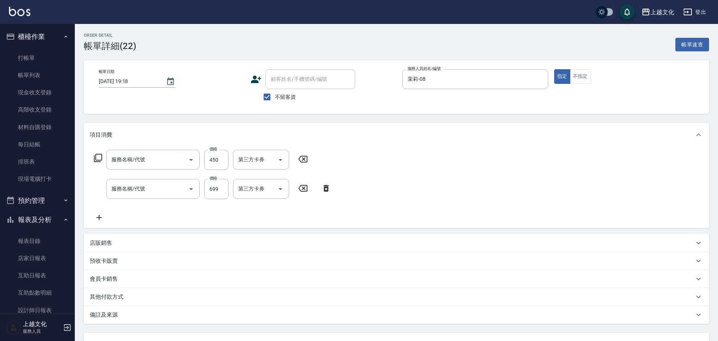
type input "指定剪(205)"
type input "頭皮699(602)"
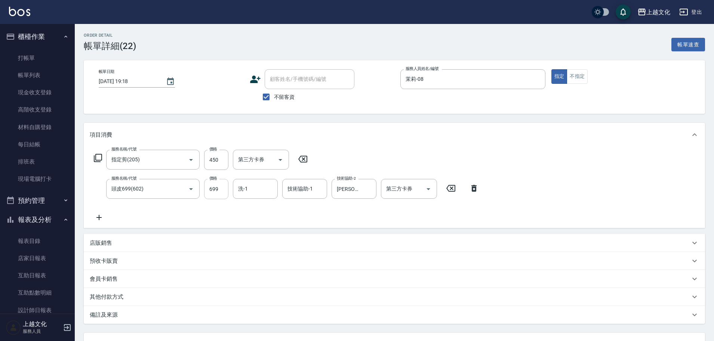
click at [207, 194] on input "699" at bounding box center [216, 189] width 24 height 20
click at [217, 191] on input "699" at bounding box center [216, 189] width 24 height 20
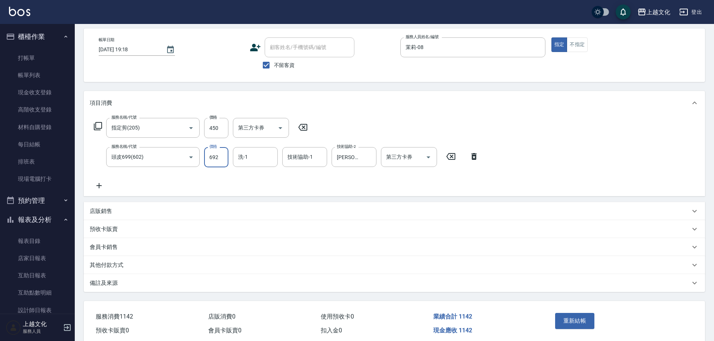
scroll to position [64, 0]
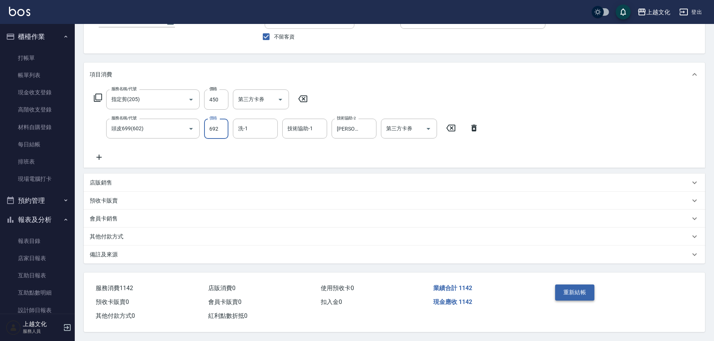
type input "692"
click at [565, 289] on button "重新結帳" at bounding box center [575, 292] width 40 height 16
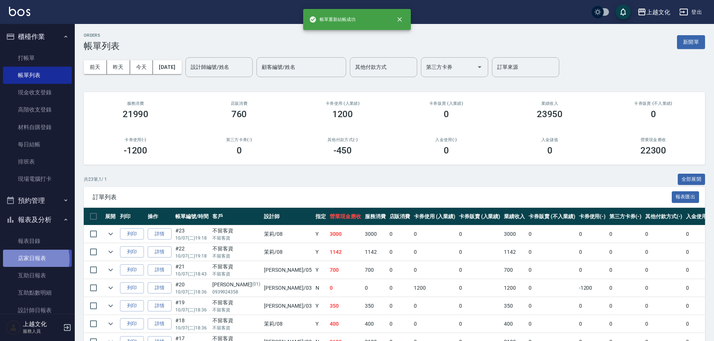
click at [29, 259] on link "店家日報表" at bounding box center [37, 257] width 69 height 17
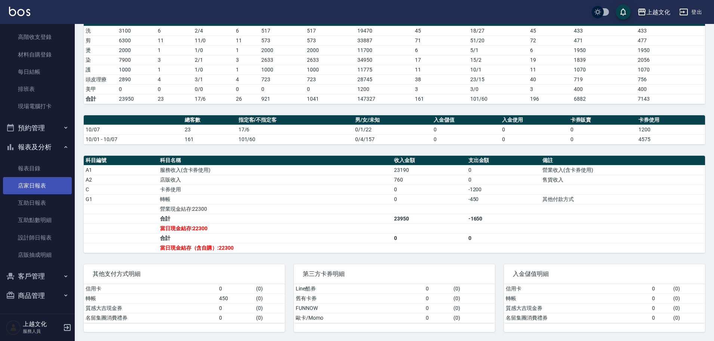
scroll to position [73, 0]
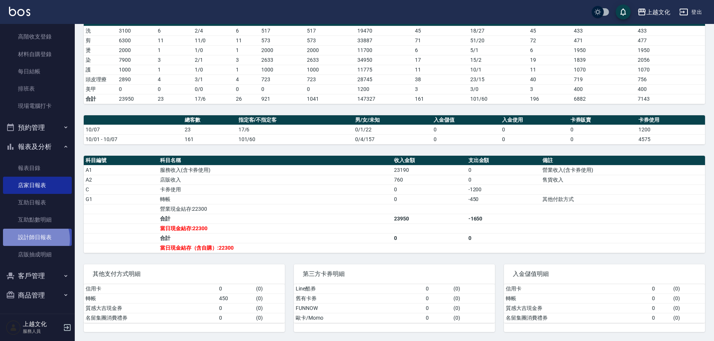
click at [31, 239] on link "設計師日報表" at bounding box center [37, 237] width 69 height 17
